Goal: Task Accomplishment & Management: Manage account settings

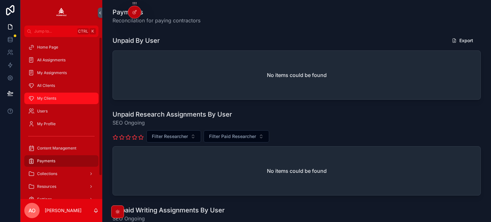
click at [49, 98] on span "My Clients" at bounding box center [46, 98] width 19 height 5
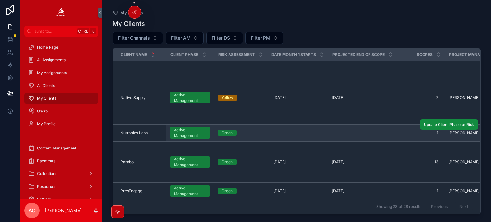
scroll to position [543, 0]
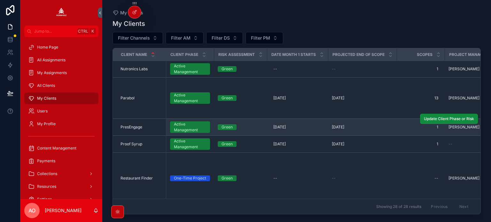
click at [129, 127] on span "PresEngage" at bounding box center [131, 127] width 22 height 5
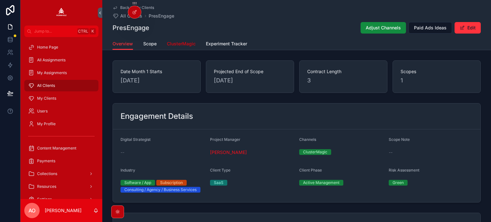
click at [176, 46] on span "ClusterMagic" at bounding box center [181, 44] width 29 height 6
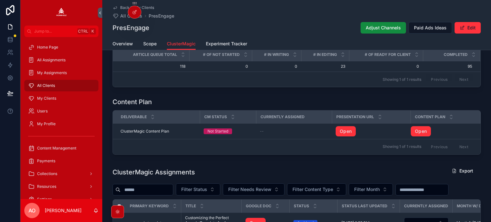
scroll to position [543, 0]
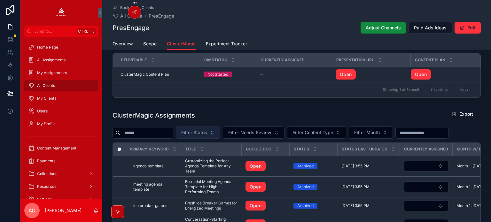
click at [207, 133] on span "Filter Status" at bounding box center [194, 132] width 26 height 6
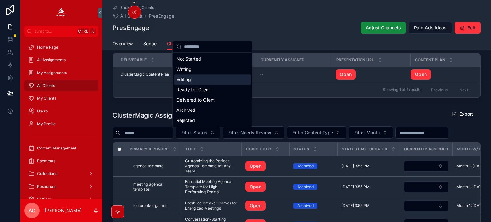
click at [203, 82] on div "Editing" at bounding box center [212, 79] width 77 height 10
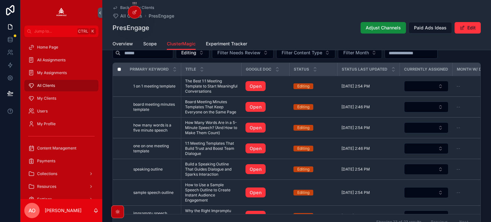
scroll to position [633, 0]
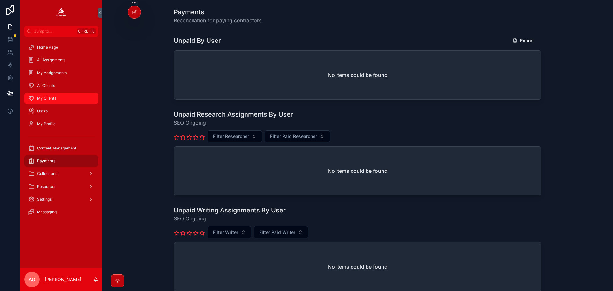
click at [40, 97] on span "My Clients" at bounding box center [46, 98] width 19 height 5
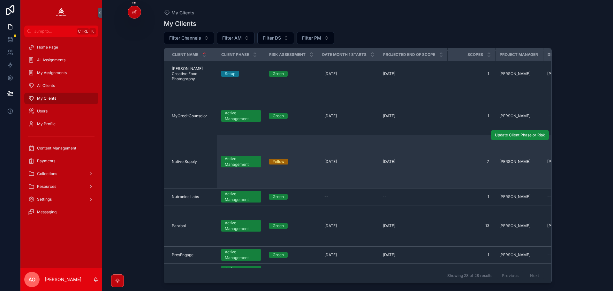
scroll to position [545, 0]
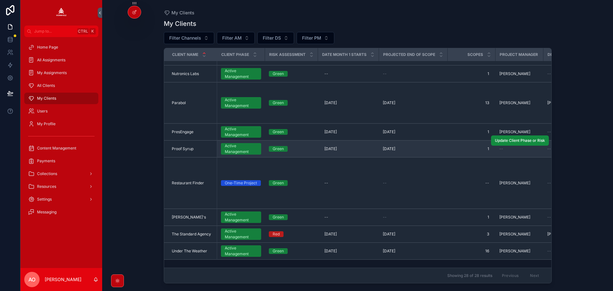
click at [190, 146] on span "Proof Syrup" at bounding box center [183, 148] width 22 height 5
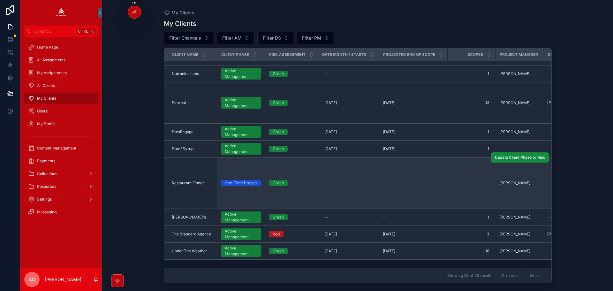
scroll to position [545, 0]
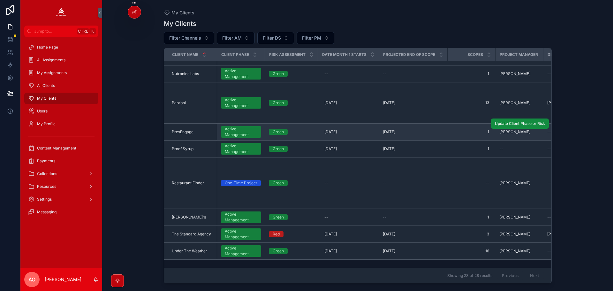
click at [184, 129] on span "PresEngage" at bounding box center [183, 131] width 22 height 5
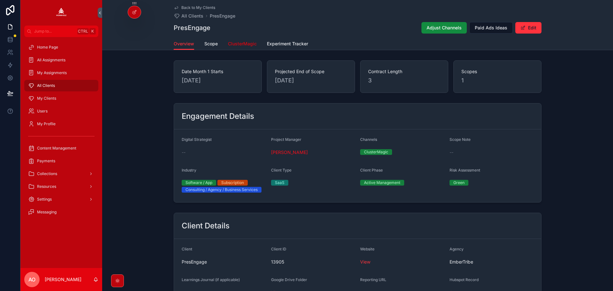
click at [242, 45] on span "ClusterMagic" at bounding box center [242, 44] width 29 height 6
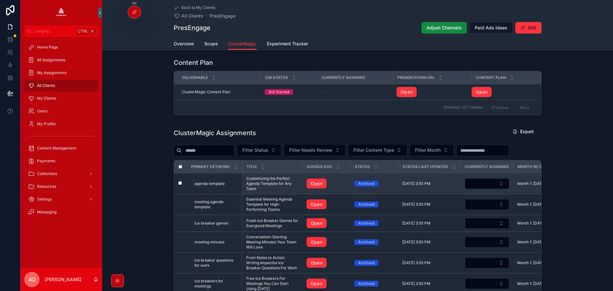
scroll to position [575, 0]
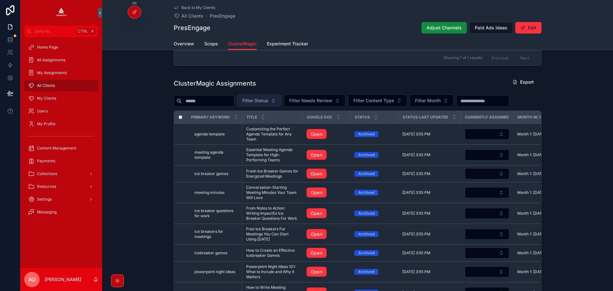
click at [268, 103] on span "Filter Status" at bounding box center [256, 100] width 26 height 6
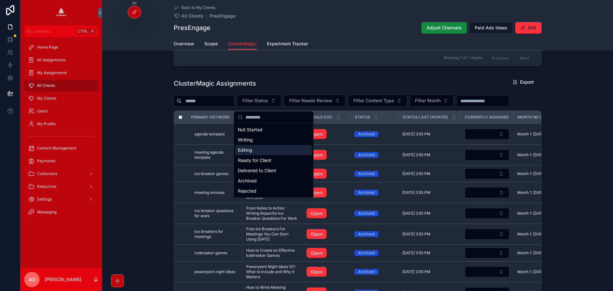
click at [266, 152] on div "Editing" at bounding box center [273, 150] width 77 height 10
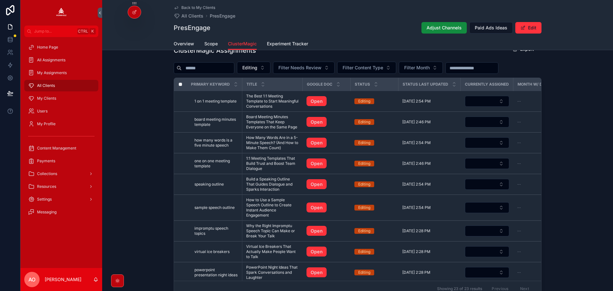
scroll to position [598, 0]
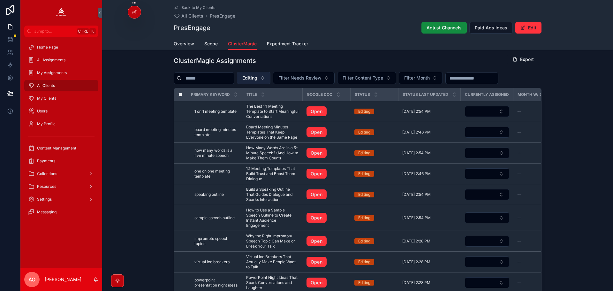
click at [258, 81] on span "Editing" at bounding box center [250, 78] width 15 height 6
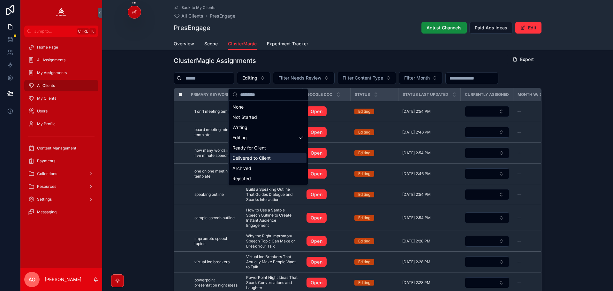
click at [256, 156] on div "Delivered to Client" at bounding box center [268, 158] width 77 height 10
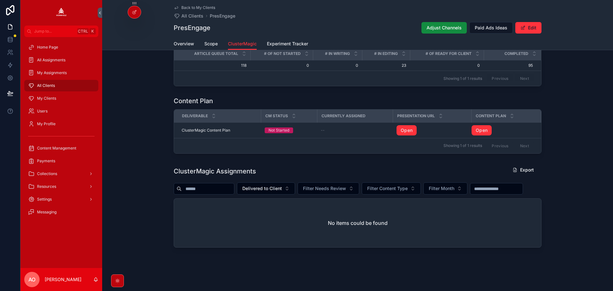
scroll to position [505, 0]
click at [277, 185] on span "Delivered to Client" at bounding box center [263, 188] width 40 height 6
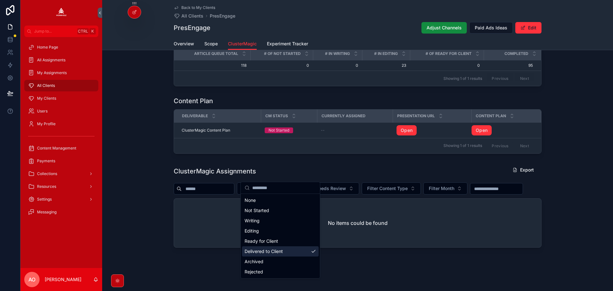
drag, startPoint x: 256, startPoint y: 249, endPoint x: 257, endPoint y: 254, distance: 5.5
drag, startPoint x: 257, startPoint y: 254, endPoint x: 258, endPoint y: 262, distance: 8.1
click at [258, 263] on div "Archived" at bounding box center [280, 262] width 77 height 10
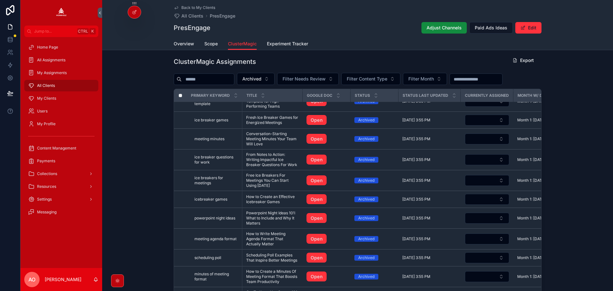
scroll to position [500, 0]
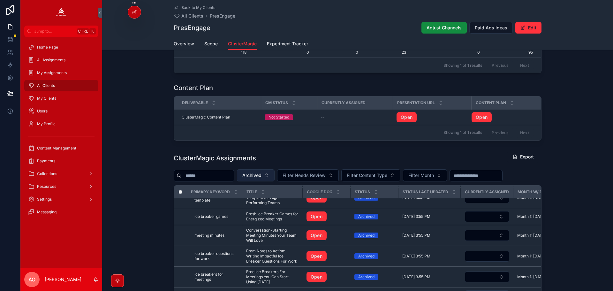
click at [262, 177] on span "Archived" at bounding box center [252, 175] width 19 height 6
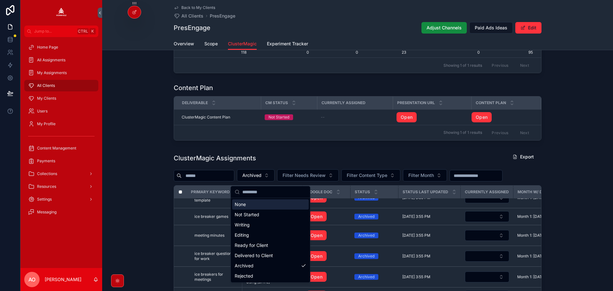
click at [319, 154] on div "ClusterMagic Assignments Export" at bounding box center [358, 158] width 368 height 15
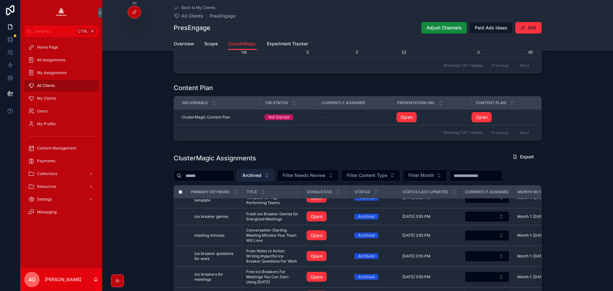
click at [262, 178] on span "Archived" at bounding box center [252, 175] width 19 height 6
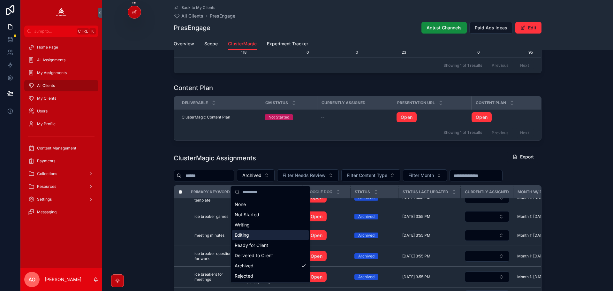
click at [261, 236] on div "Editing" at bounding box center [270, 235] width 77 height 10
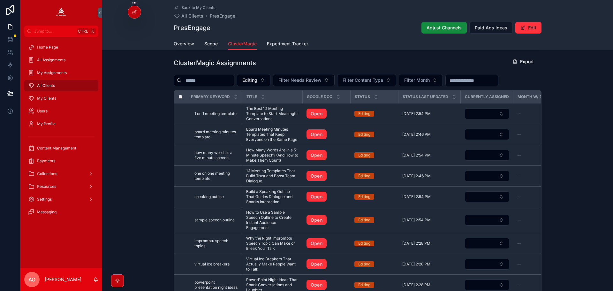
scroll to position [596, 0]
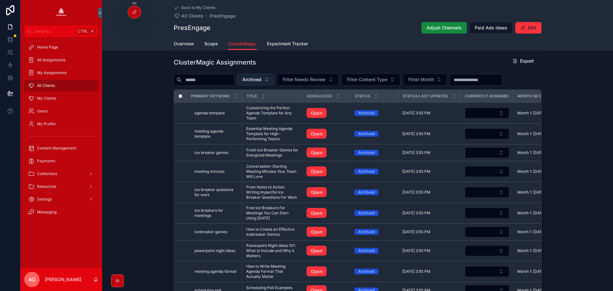
click at [260, 80] on span "Archived" at bounding box center [252, 79] width 19 height 6
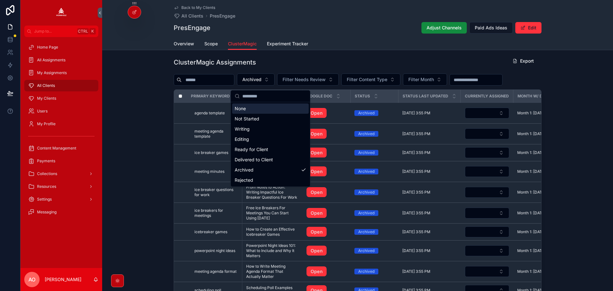
click at [297, 66] on div "ClusterMagic Assignments Export" at bounding box center [358, 62] width 368 height 15
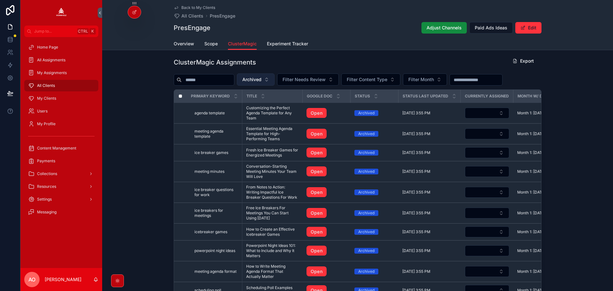
click at [262, 82] on span "Archived" at bounding box center [252, 79] width 19 height 6
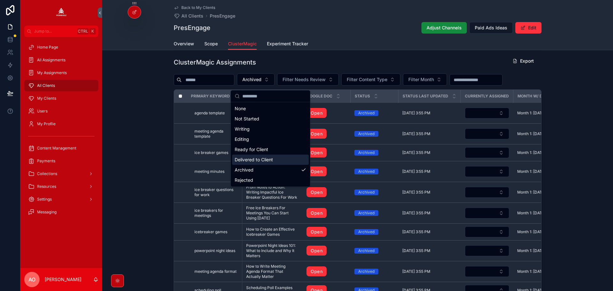
click at [262, 160] on div "Delivered to Client" at bounding box center [270, 160] width 77 height 10
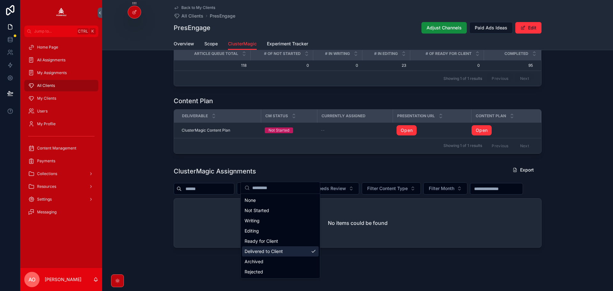
scroll to position [505, 0]
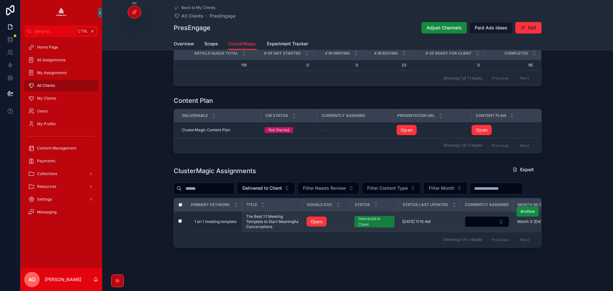
click at [262, 222] on span "The Best 1:1 Meeting Template to Start Meaningful Conversations" at bounding box center [272, 221] width 53 height 15
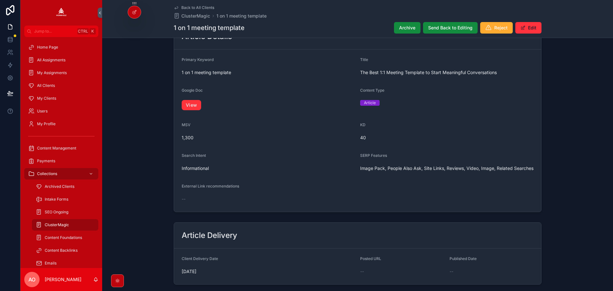
scroll to position [64, 0]
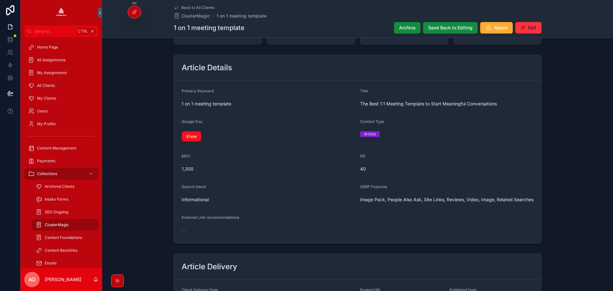
click at [191, 138] on link "View" at bounding box center [191, 136] width 19 height 10
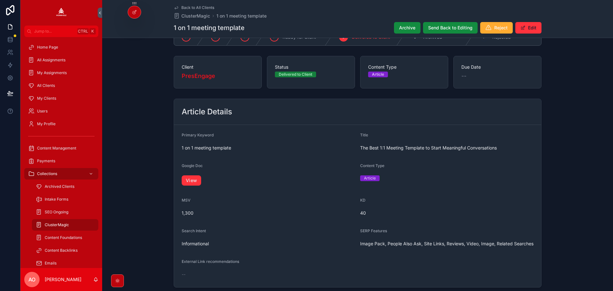
scroll to position [0, 0]
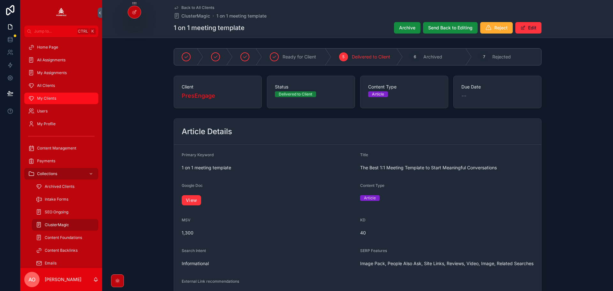
click at [59, 100] on div "My Clients" at bounding box center [61, 98] width 66 height 10
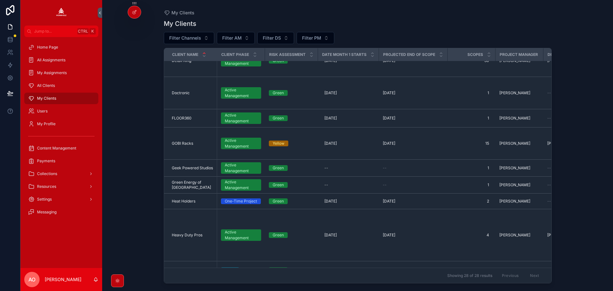
scroll to position [447, 0]
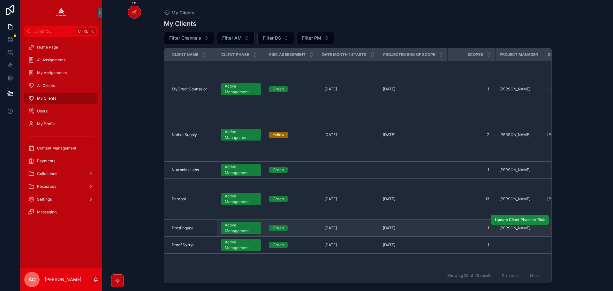
click at [184, 226] on span "PresEngage" at bounding box center [183, 228] width 22 height 5
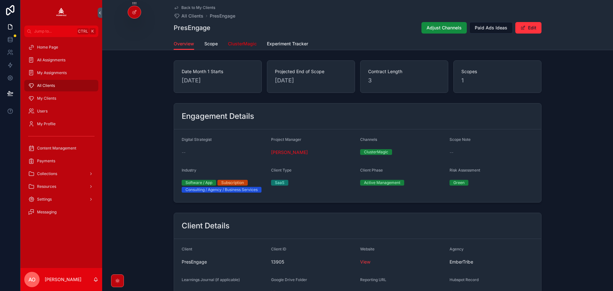
click at [235, 46] on span "ClusterMagic" at bounding box center [242, 44] width 29 height 6
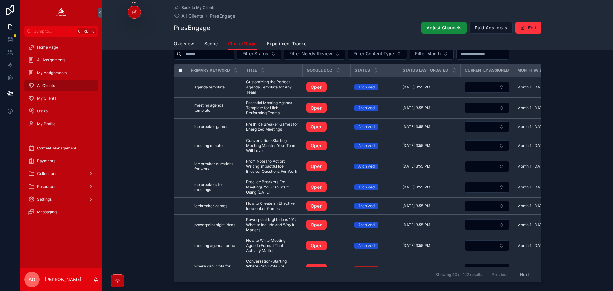
scroll to position [607, 0]
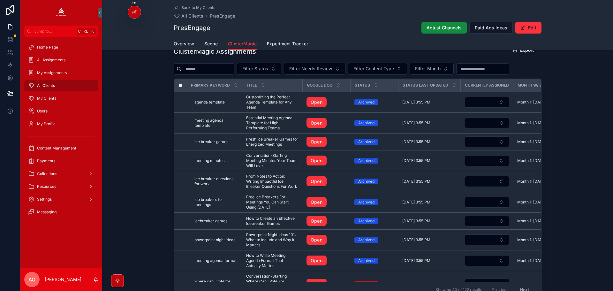
click at [279, 64] on div "ClusterMagic Assignments Export Filter Status Filter Needs Review Filter Conten…" at bounding box center [358, 170] width 368 height 253
click at [278, 67] on button "Filter Status" at bounding box center [259, 69] width 44 height 12
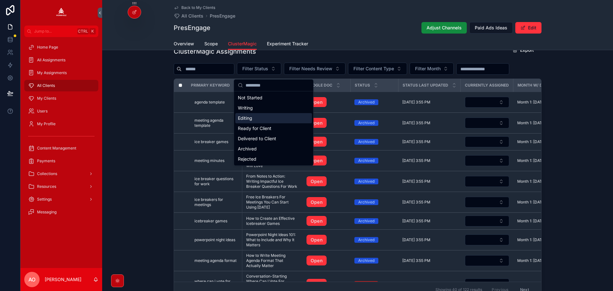
click at [262, 119] on div "Editing" at bounding box center [273, 118] width 77 height 10
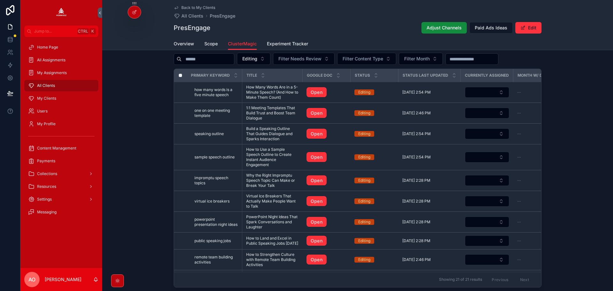
scroll to position [607, 0]
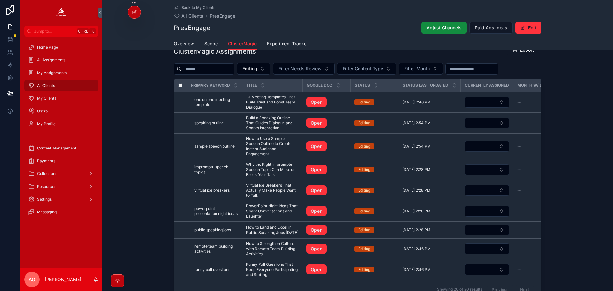
drag, startPoint x: 267, startPoint y: 100, endPoint x: 566, endPoint y: 86, distance: 298.7
click at [566, 86] on div "ClusterMagic Assignments Export Editing Filter Needs Review Filter Content Type…" at bounding box center [357, 171] width 511 height 258
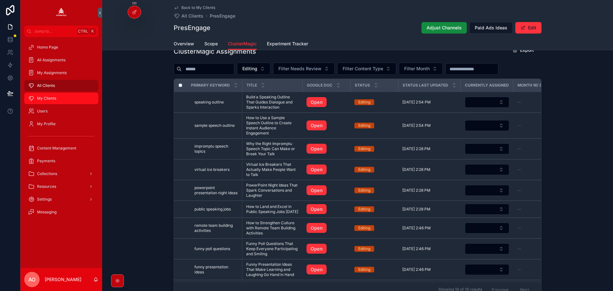
click at [56, 100] on div "My Clients" at bounding box center [61, 98] width 66 height 10
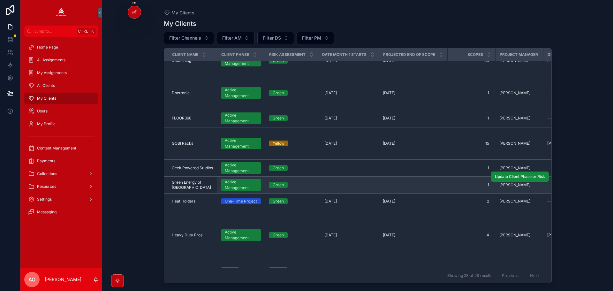
scroll to position [288, 0]
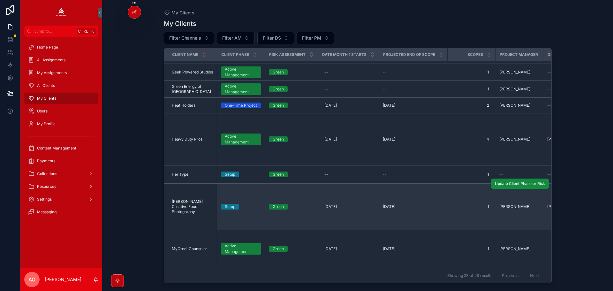
click at [186, 195] on td "Jena Carlin Creative Food Photography Jena Carlin Creative Food Photography" at bounding box center [190, 207] width 53 height 46
click at [188, 201] on span "Jena Carlin Creative Food Photography" at bounding box center [193, 206] width 42 height 15
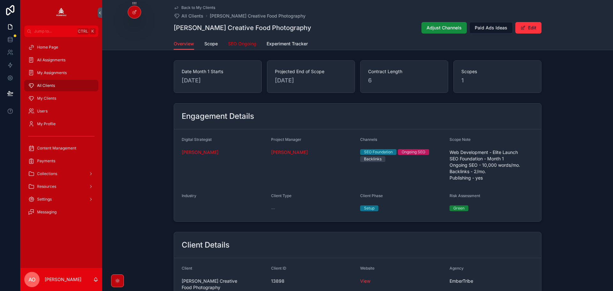
click at [236, 43] on span "SEO Ongoing" at bounding box center [242, 44] width 28 height 6
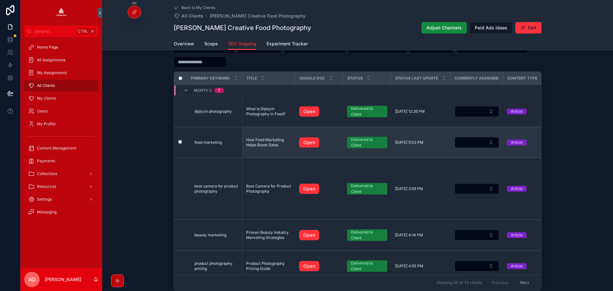
scroll to position [573, 0]
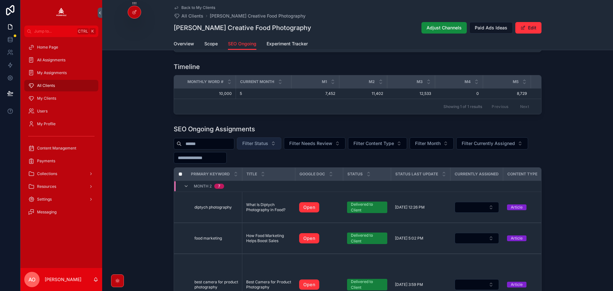
click at [268, 140] on span "Filter Status" at bounding box center [256, 143] width 26 height 6
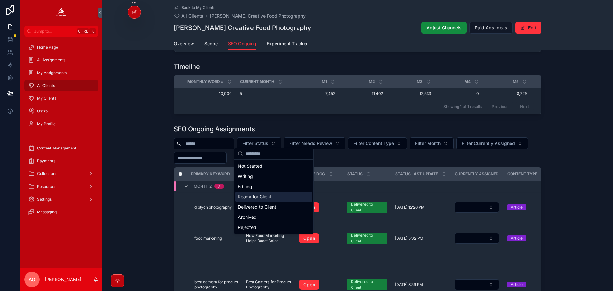
click at [269, 194] on div "Ready for Client" at bounding box center [273, 197] width 77 height 10
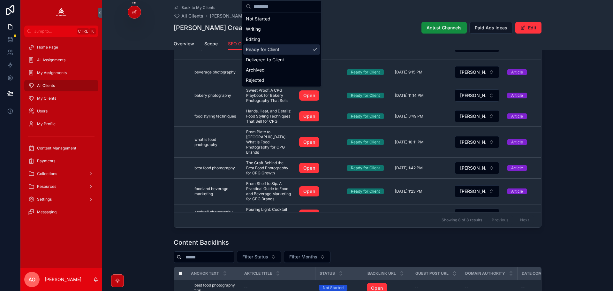
scroll to position [701, 0]
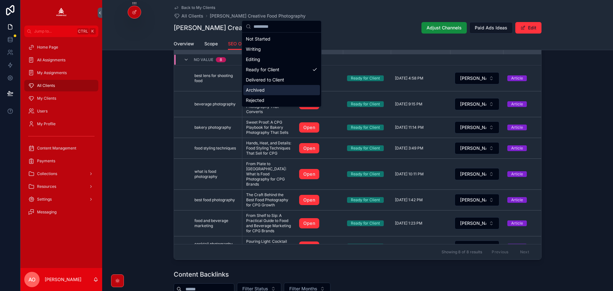
click at [590, 79] on div "SEO Ongoing Assignments Ready for Client Filter Needs Review Filter Content Typ…" at bounding box center [357, 128] width 511 height 268
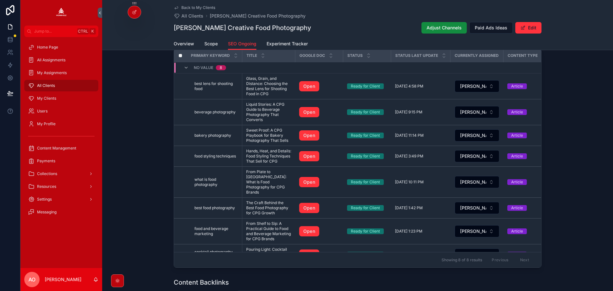
scroll to position [669, 0]
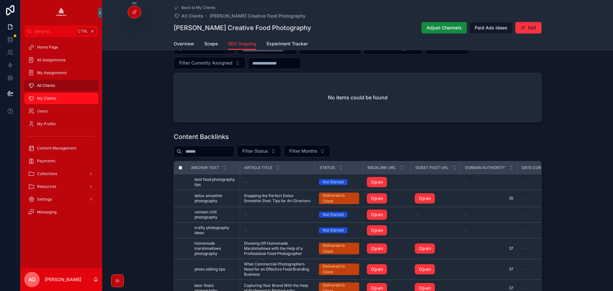
click at [45, 99] on span "My Clients" at bounding box center [46, 98] width 19 height 5
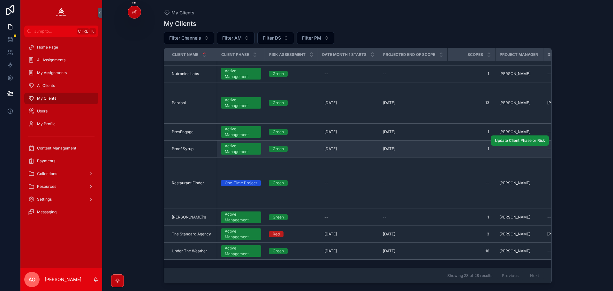
scroll to position [545, 0]
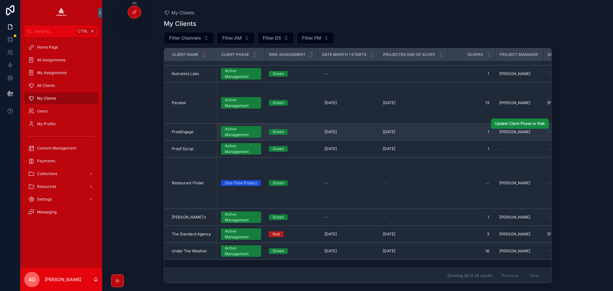
click at [184, 129] on span "PresEngage" at bounding box center [183, 131] width 22 height 5
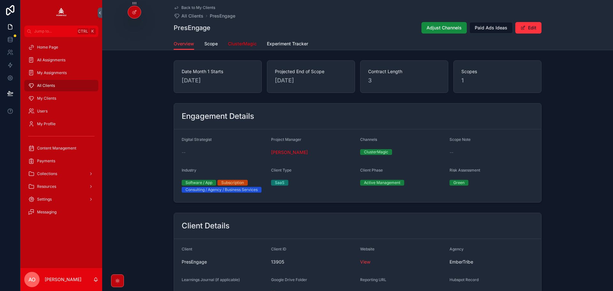
click at [238, 43] on span "ClusterMagic" at bounding box center [242, 44] width 29 height 6
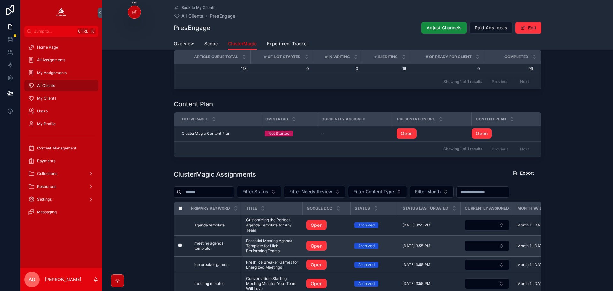
scroll to position [543, 0]
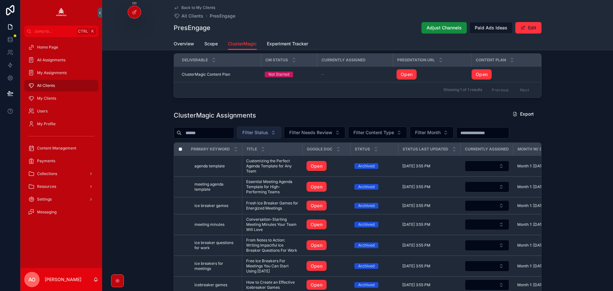
click at [268, 132] on span "Filter Status" at bounding box center [256, 132] width 26 height 6
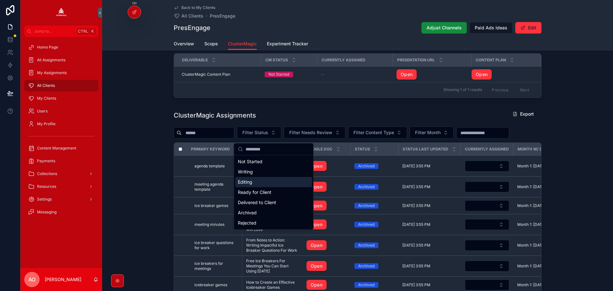
click at [256, 184] on div "Editing" at bounding box center [273, 182] width 77 height 10
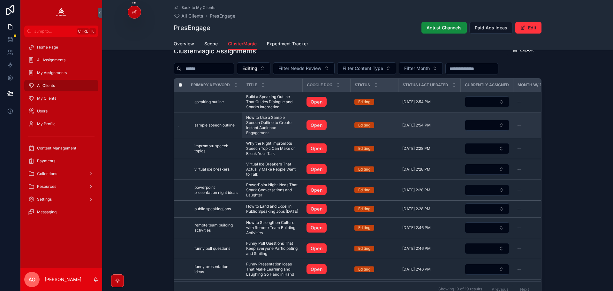
scroll to position [596, 0]
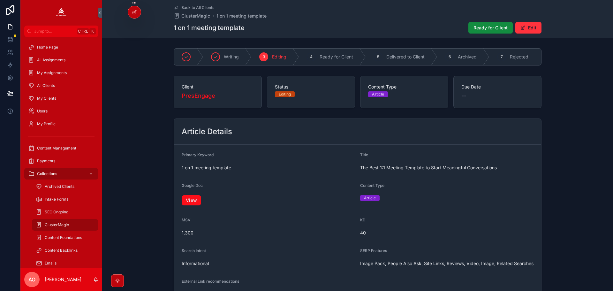
click at [186, 204] on link "View" at bounding box center [191, 200] width 19 height 10
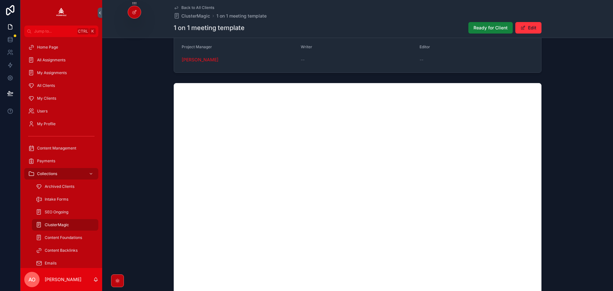
click at [488, 25] on span "Ready for Client" at bounding box center [491, 28] width 34 height 6
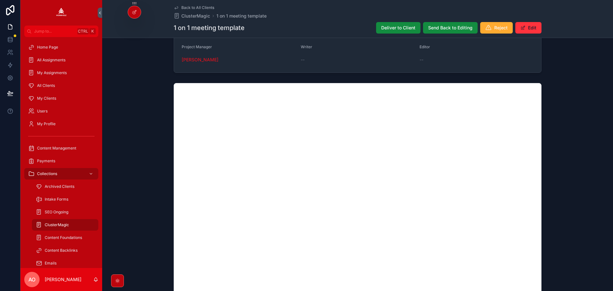
scroll to position [407, 0]
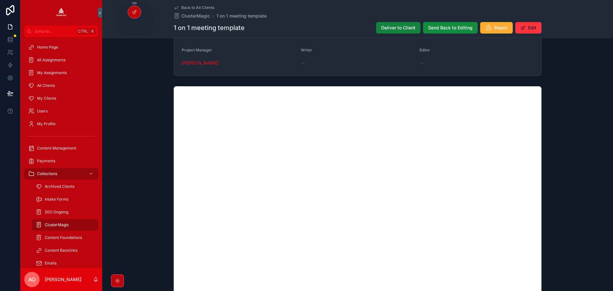
click at [395, 28] on span "Deliver to Client" at bounding box center [399, 28] width 34 height 6
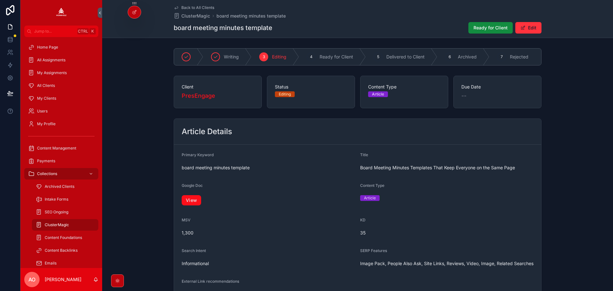
click at [195, 202] on link "View" at bounding box center [191, 200] width 19 height 10
click at [485, 29] on span "Ready for Client" at bounding box center [491, 28] width 34 height 6
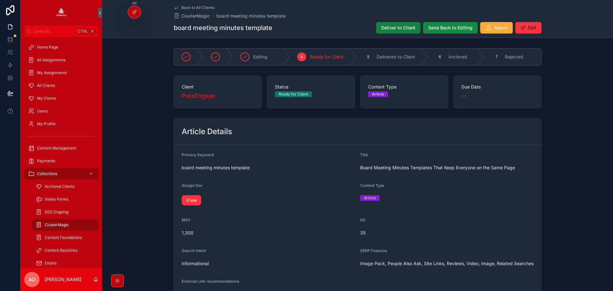
click at [412, 26] on span "Deliver to Client" at bounding box center [399, 28] width 34 height 6
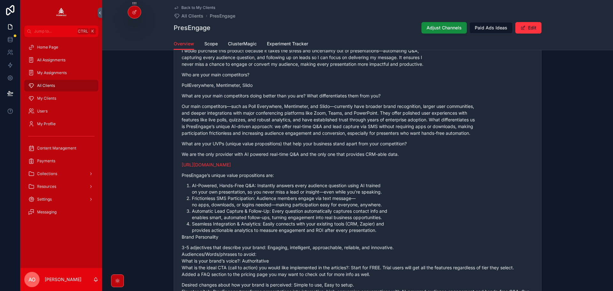
scroll to position [447, 0]
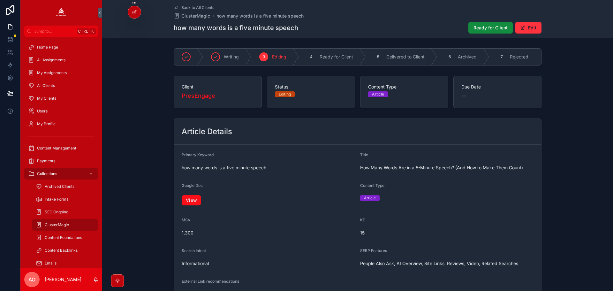
click at [196, 205] on link "View" at bounding box center [191, 200] width 19 height 10
click at [474, 29] on span "Ready for Client" at bounding box center [491, 28] width 34 height 6
click at [196, 201] on link "View" at bounding box center [191, 200] width 19 height 10
click span "Ready for Client"
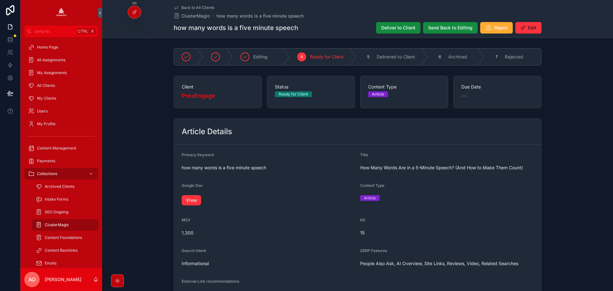
click div "Back to All Clients ClusterMagic how many words is a five minute speech how man…"
click span "Deliver to Client"
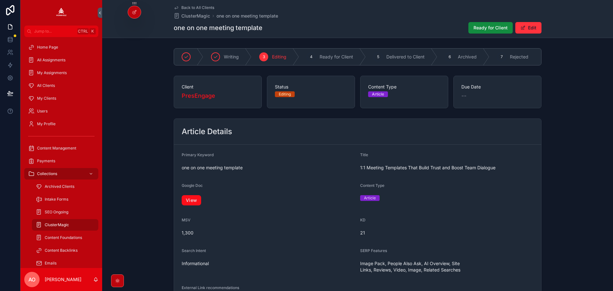
click at [184, 204] on link "View" at bounding box center [191, 200] width 19 height 10
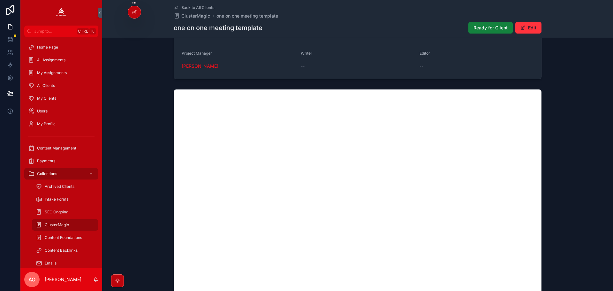
click at [481, 24] on button "Ready for Client" at bounding box center [491, 28] width 44 height 12
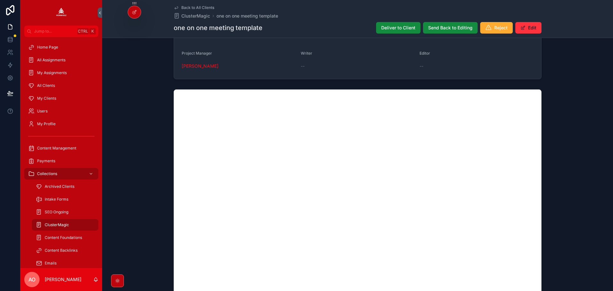
scroll to position [407, 0]
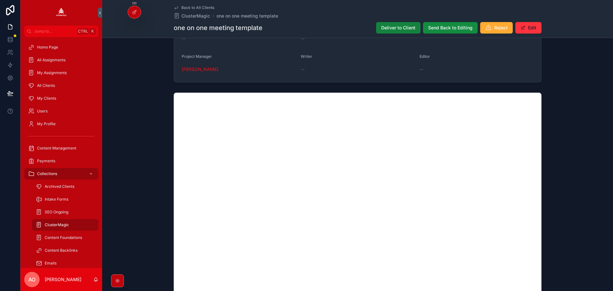
click at [379, 31] on button "Deliver to Client" at bounding box center [398, 28] width 44 height 12
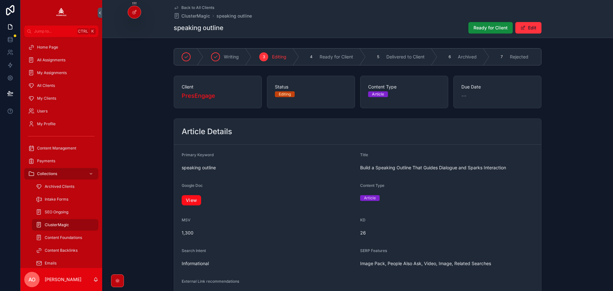
click at [192, 203] on link "View" at bounding box center [191, 200] width 19 height 10
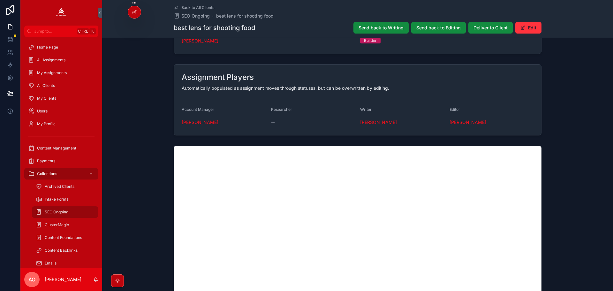
scroll to position [735, 0]
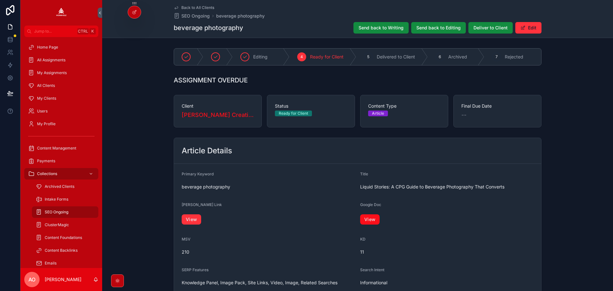
click at [371, 220] on link "View" at bounding box center [369, 219] width 19 height 10
click at [371, 218] on link "View" at bounding box center [369, 219] width 19 height 10
click at [487, 27] on span "Deliver to Client" at bounding box center [491, 28] width 34 height 6
click at [368, 220] on link "View" at bounding box center [369, 219] width 19 height 10
click at [488, 26] on span "Deliver to Client" at bounding box center [491, 28] width 34 height 6
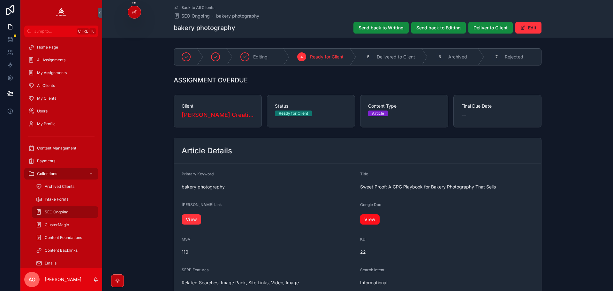
click at [373, 222] on link "View" at bounding box center [369, 219] width 19 height 10
click at [484, 25] on span "Deliver to Client" at bounding box center [491, 28] width 34 height 6
click at [376, 221] on link "View" at bounding box center [369, 219] width 19 height 10
click at [487, 30] on span "Deliver to Client" at bounding box center [491, 28] width 34 height 6
click at [366, 217] on link "View" at bounding box center [369, 219] width 19 height 10
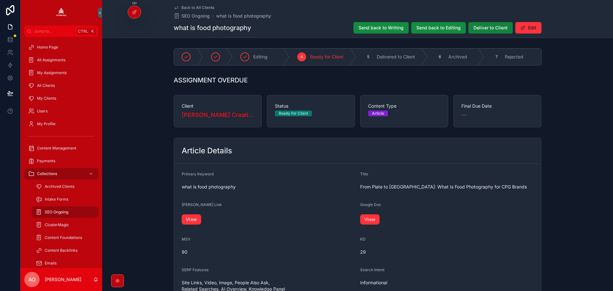
click at [490, 24] on button "Deliver to Client" at bounding box center [491, 28] width 44 height 12
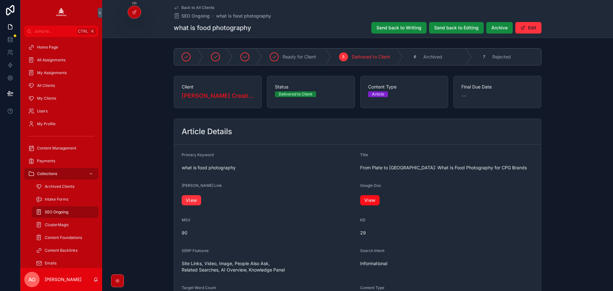
click at [368, 201] on link "View" at bounding box center [369, 200] width 19 height 10
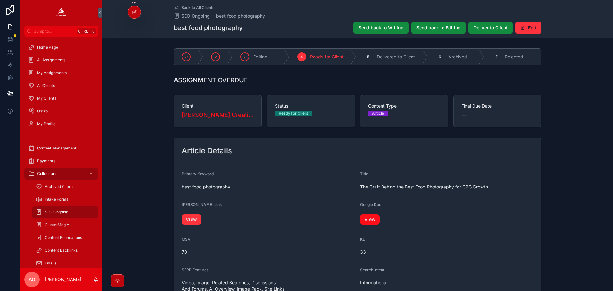
click at [369, 221] on link "View" at bounding box center [369, 219] width 19 height 10
click at [481, 28] on span "Deliver to Client" at bounding box center [491, 28] width 34 height 6
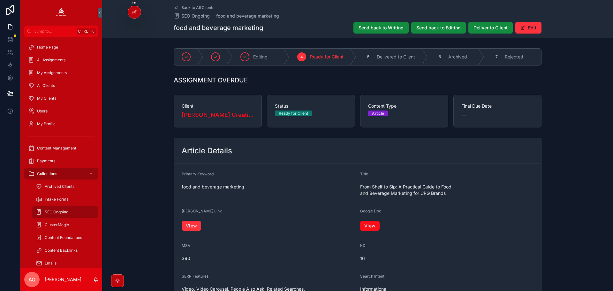
click at [365, 228] on link "View" at bounding box center [369, 226] width 19 height 10
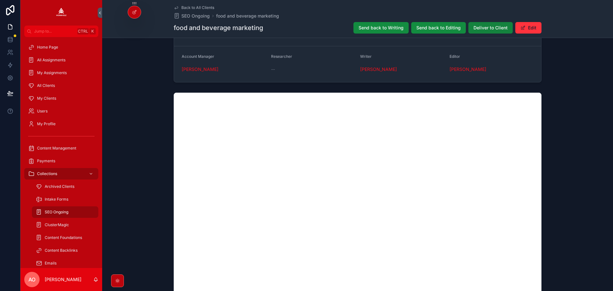
click at [500, 27] on span "Deliver to Client" at bounding box center [491, 28] width 34 height 6
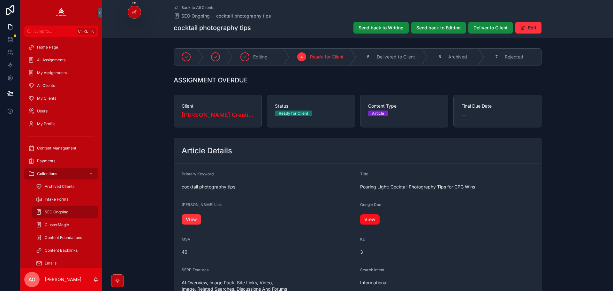
click at [377, 215] on link "View" at bounding box center [369, 219] width 19 height 10
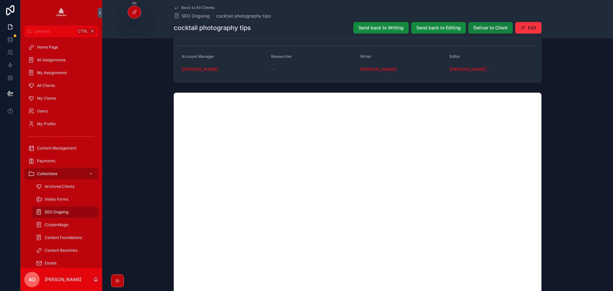
click at [493, 25] on span "Deliver to Client" at bounding box center [491, 28] width 34 height 6
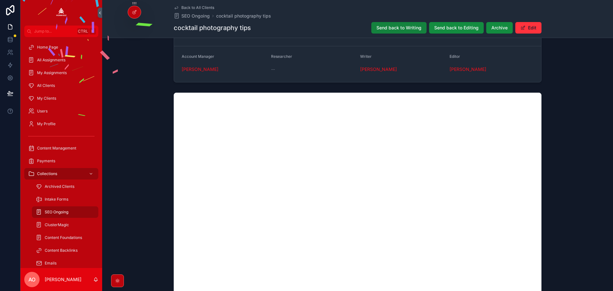
click at [389, 29] on span "Send back to Writing" at bounding box center [399, 28] width 45 height 6
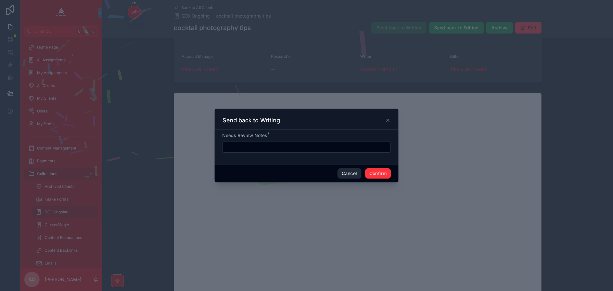
click at [355, 172] on button "Cancel" at bounding box center [350, 173] width 24 height 10
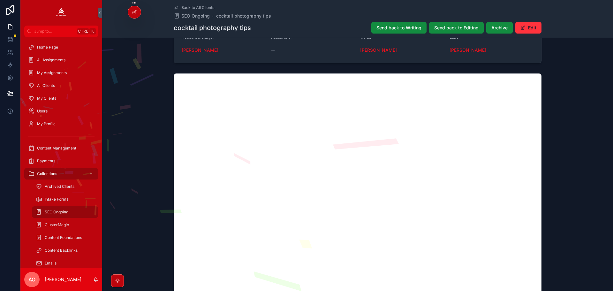
scroll to position [676, 0]
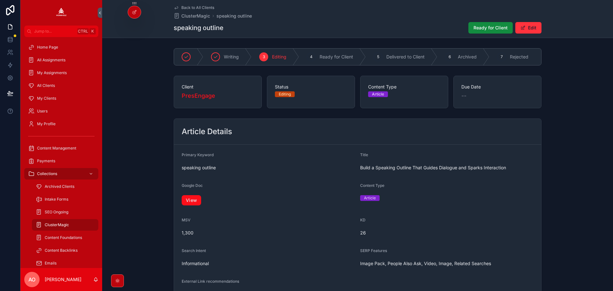
click at [192, 204] on link "View" at bounding box center [191, 200] width 19 height 10
